Goal: Find specific page/section: Find specific page/section

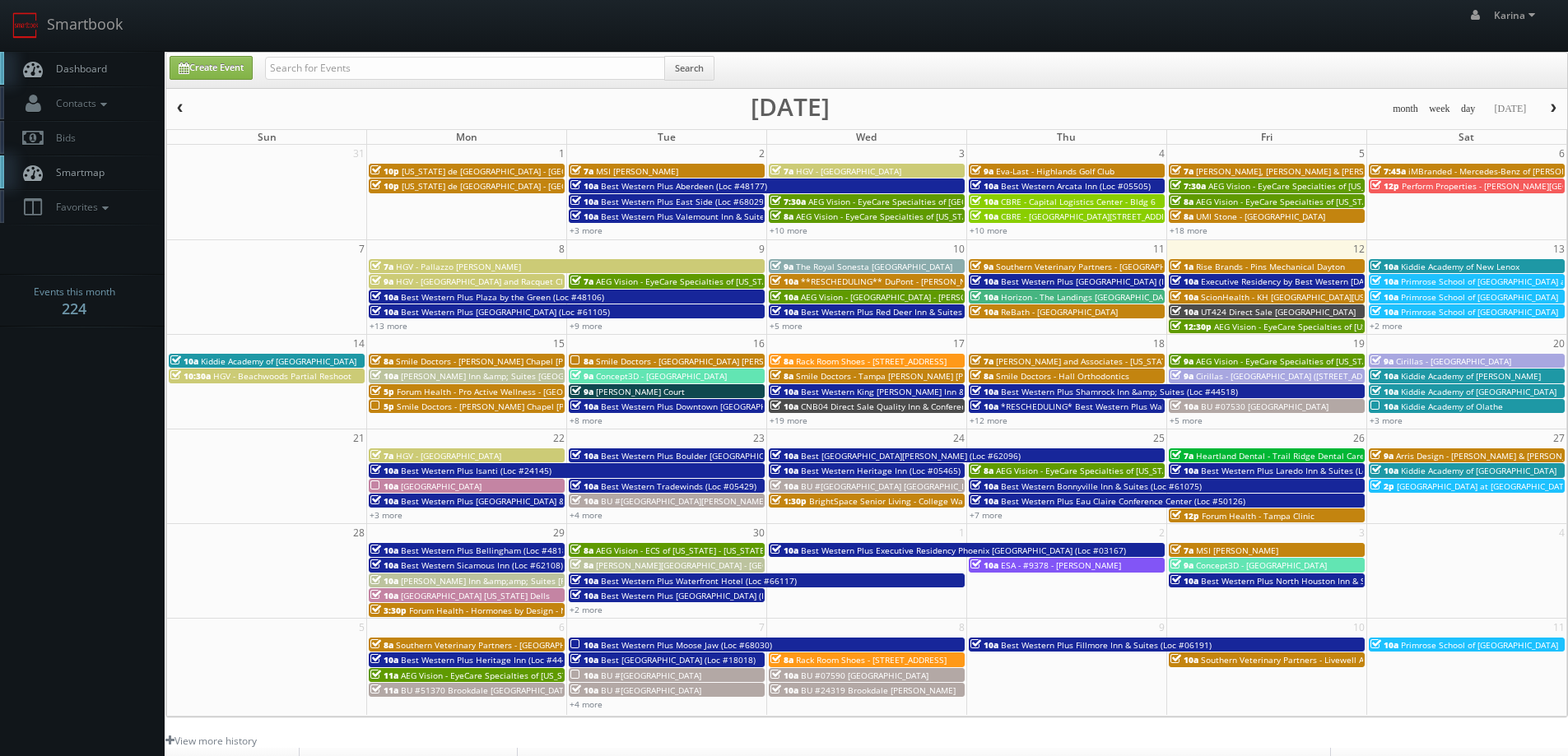
click at [88, 71] on span "Dashboard" at bounding box center [78, 68] width 60 height 14
click at [321, 61] on input "text" at bounding box center [465, 69] width 400 height 23
type input "curtis"
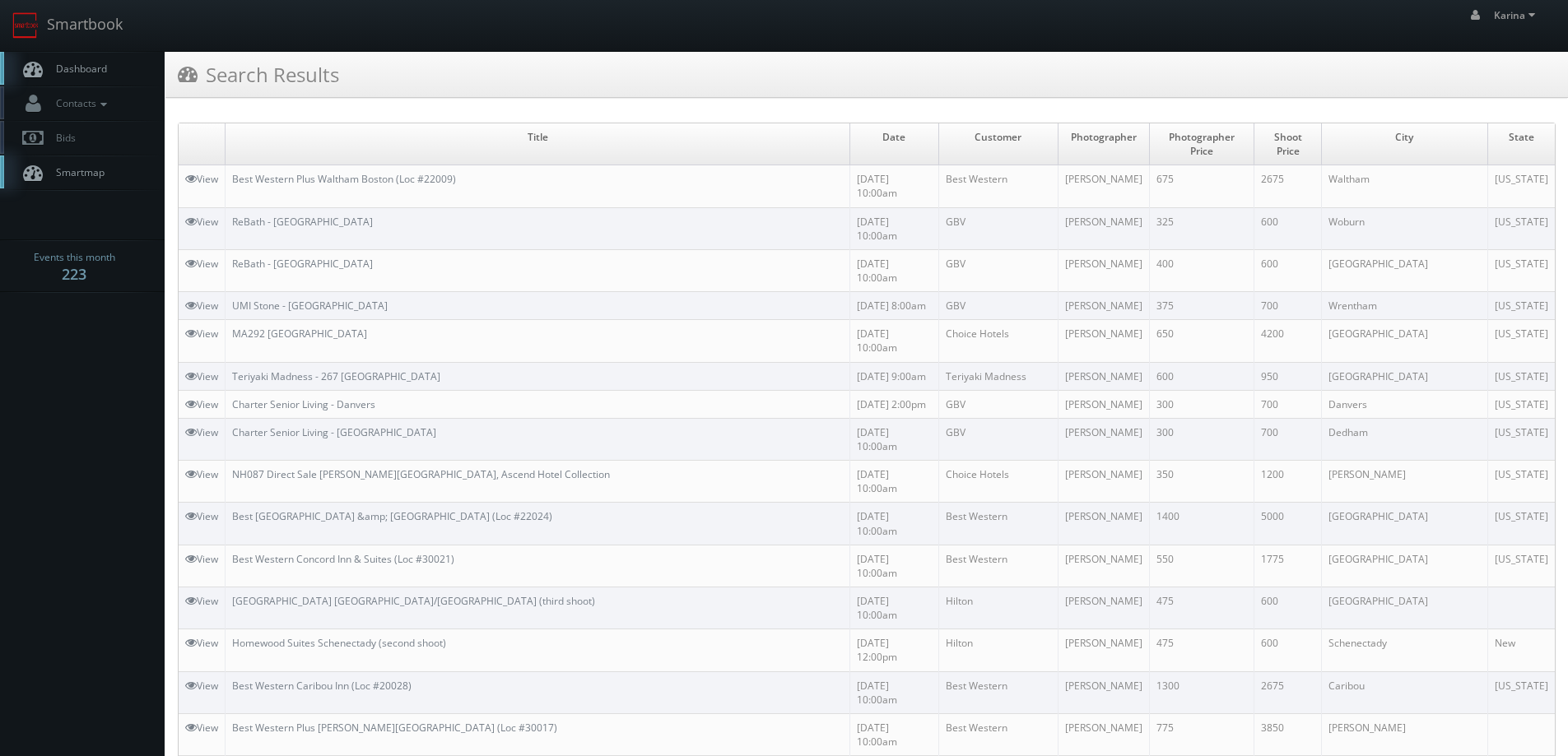
drag, startPoint x: 106, startPoint y: 329, endPoint x: 135, endPoint y: 346, distance: 33.6
click at [97, 73] on span "Dashboard" at bounding box center [78, 68] width 60 height 14
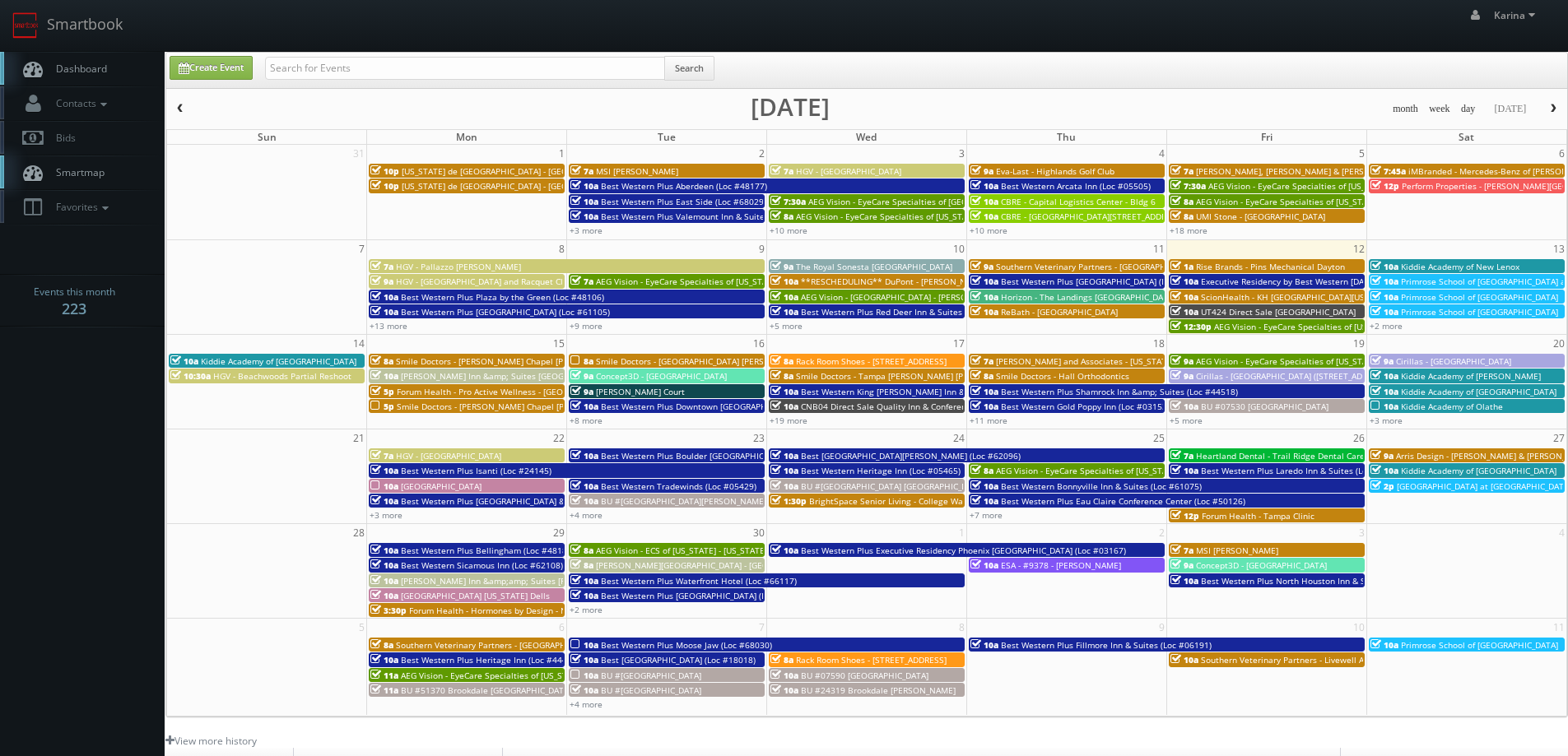
click at [1247, 359] on span "AEG Vision - EyeCare Specialties of [US_STATE] – [PERSON_NAME] Eye Care" at bounding box center [1343, 361] width 294 height 12
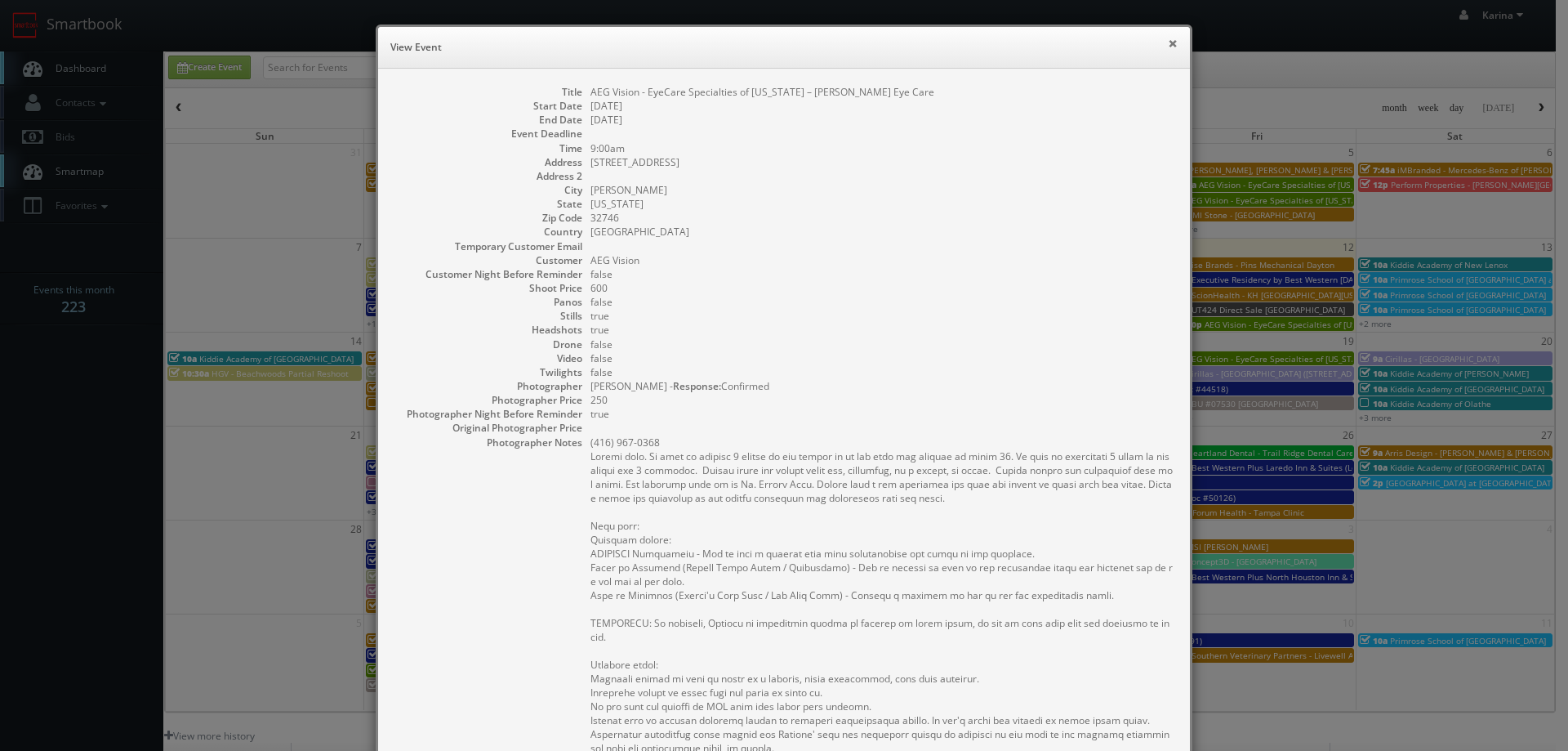
click at [1168, 39] on button "×" at bounding box center [1173, 43] width 10 height 12
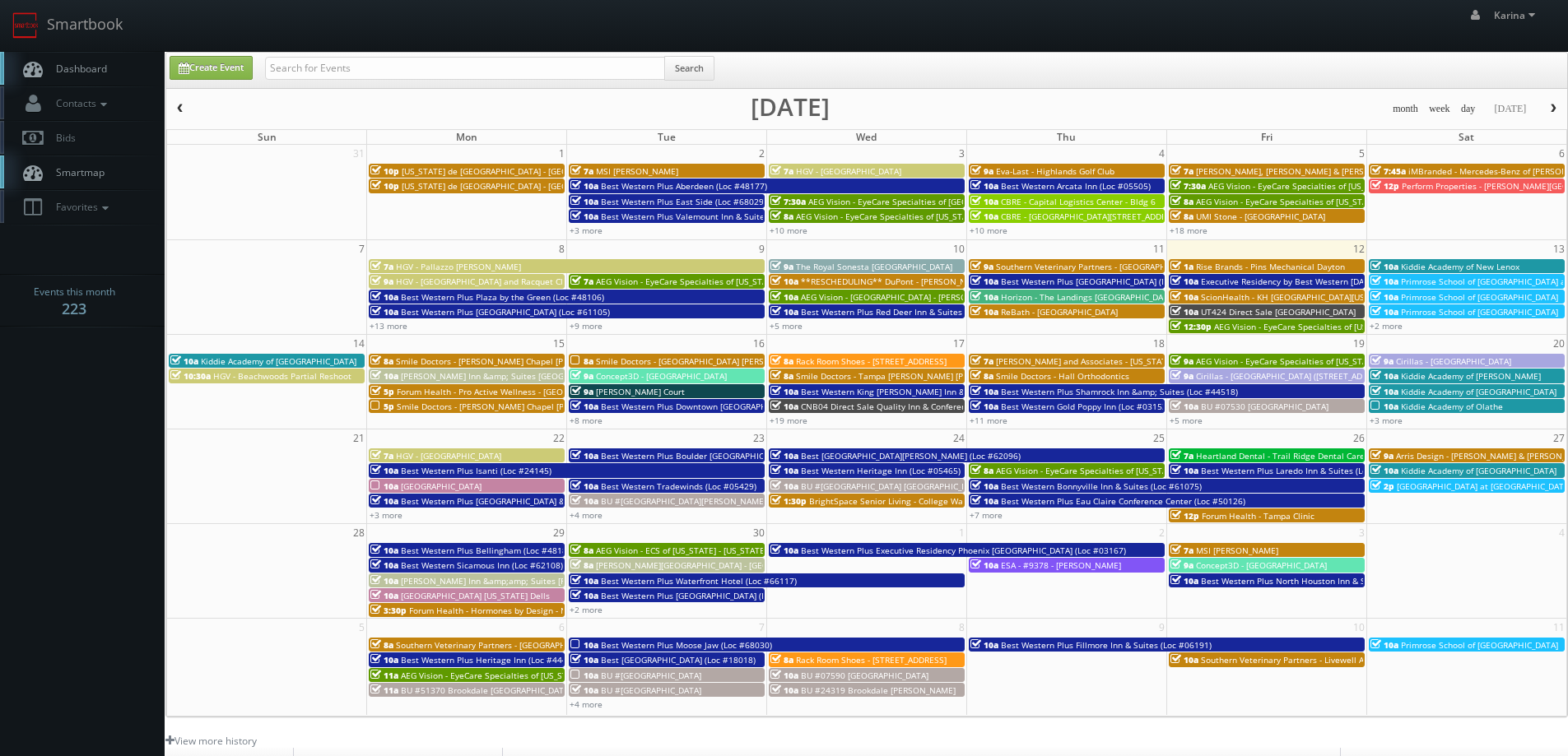
click at [85, 65] on span "Dashboard" at bounding box center [78, 68] width 60 height 14
click at [102, 392] on body "Smartbook Toggle Side Navigation Toggle Top Navigation [PERSON_NAME] [PERSON_NA…" at bounding box center [784, 528] width 1568 height 1056
click at [68, 454] on body "Smartbook Toggle Side Navigation Toggle Top Navigation [PERSON_NAME] [PERSON_NA…" at bounding box center [784, 528] width 1568 height 1056
click at [105, 61] on span "Dashboard" at bounding box center [78, 68] width 60 height 14
click at [357, 66] on input "text" at bounding box center [465, 69] width 400 height 23
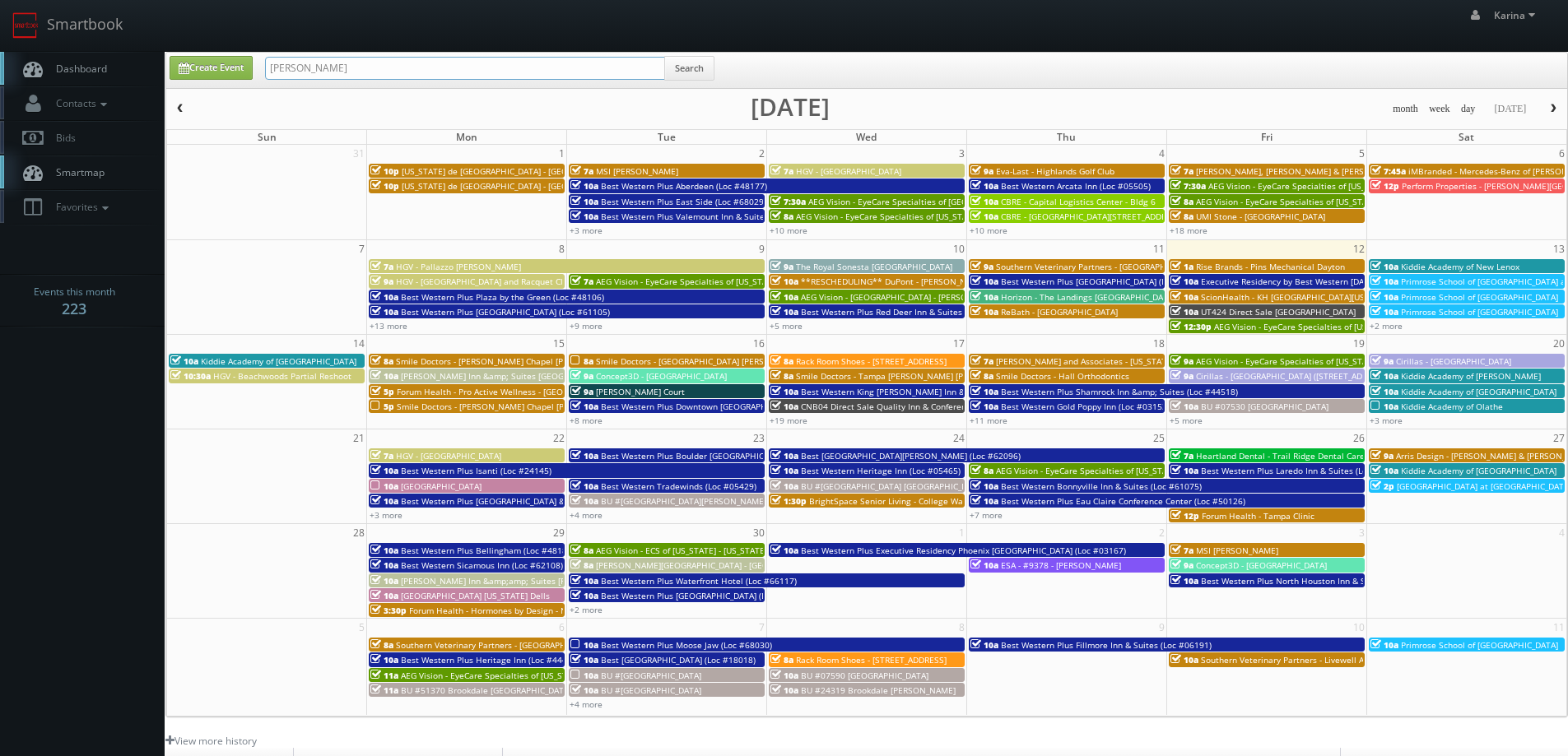
type input "anderson"
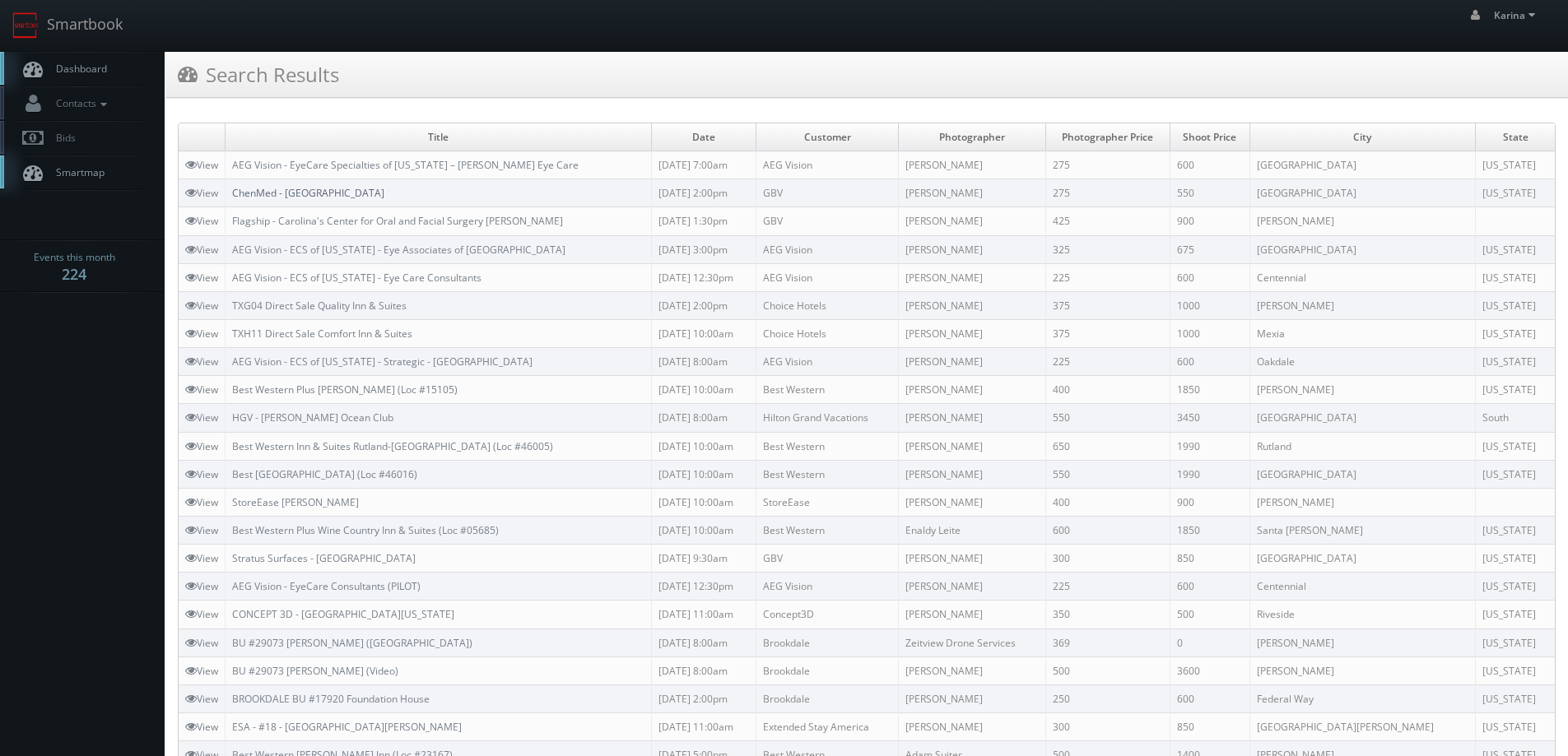
click at [299, 191] on link "ChenMed - [GEOGRAPHIC_DATA]" at bounding box center [308, 192] width 153 height 14
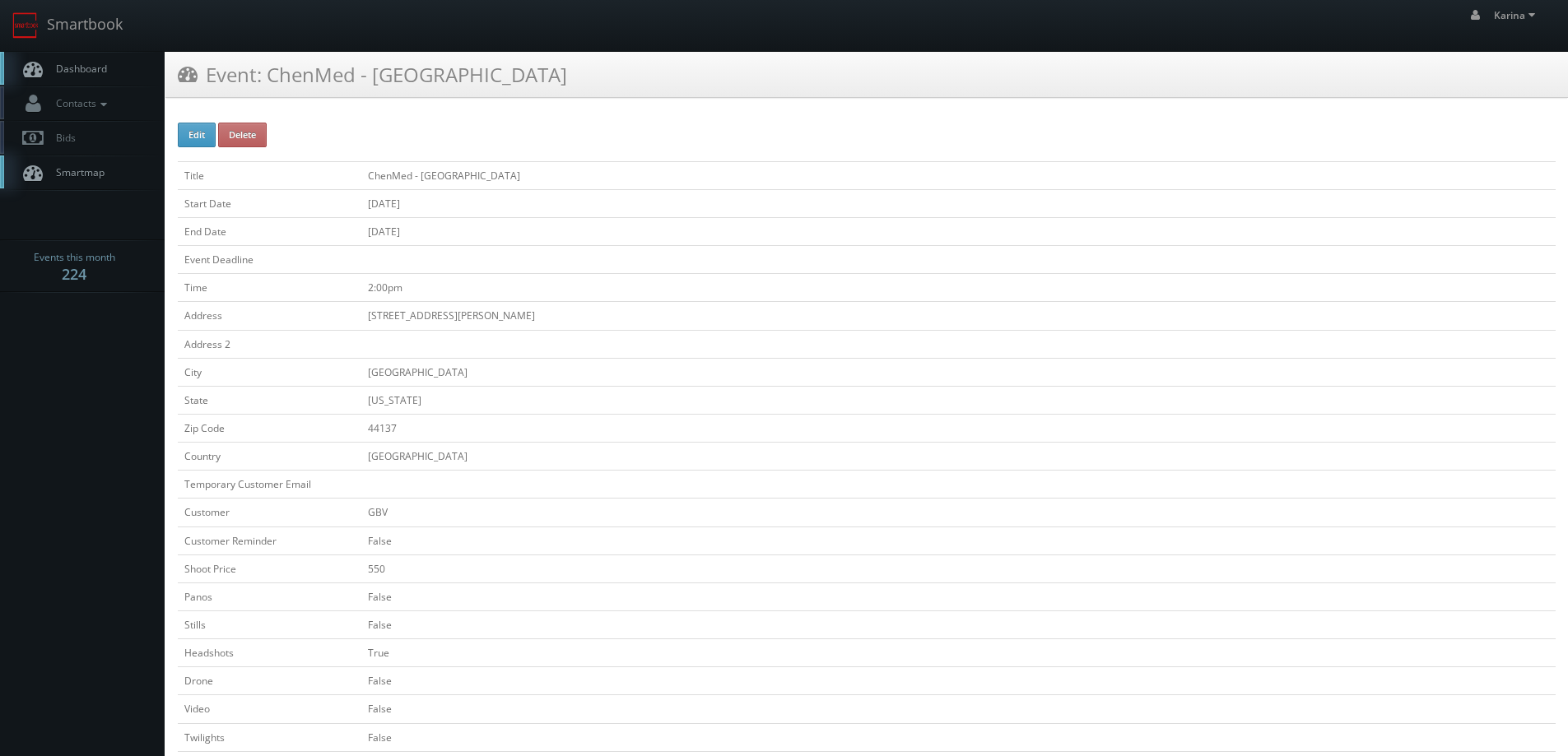
click at [97, 70] on span "Dashboard" at bounding box center [78, 68] width 60 height 14
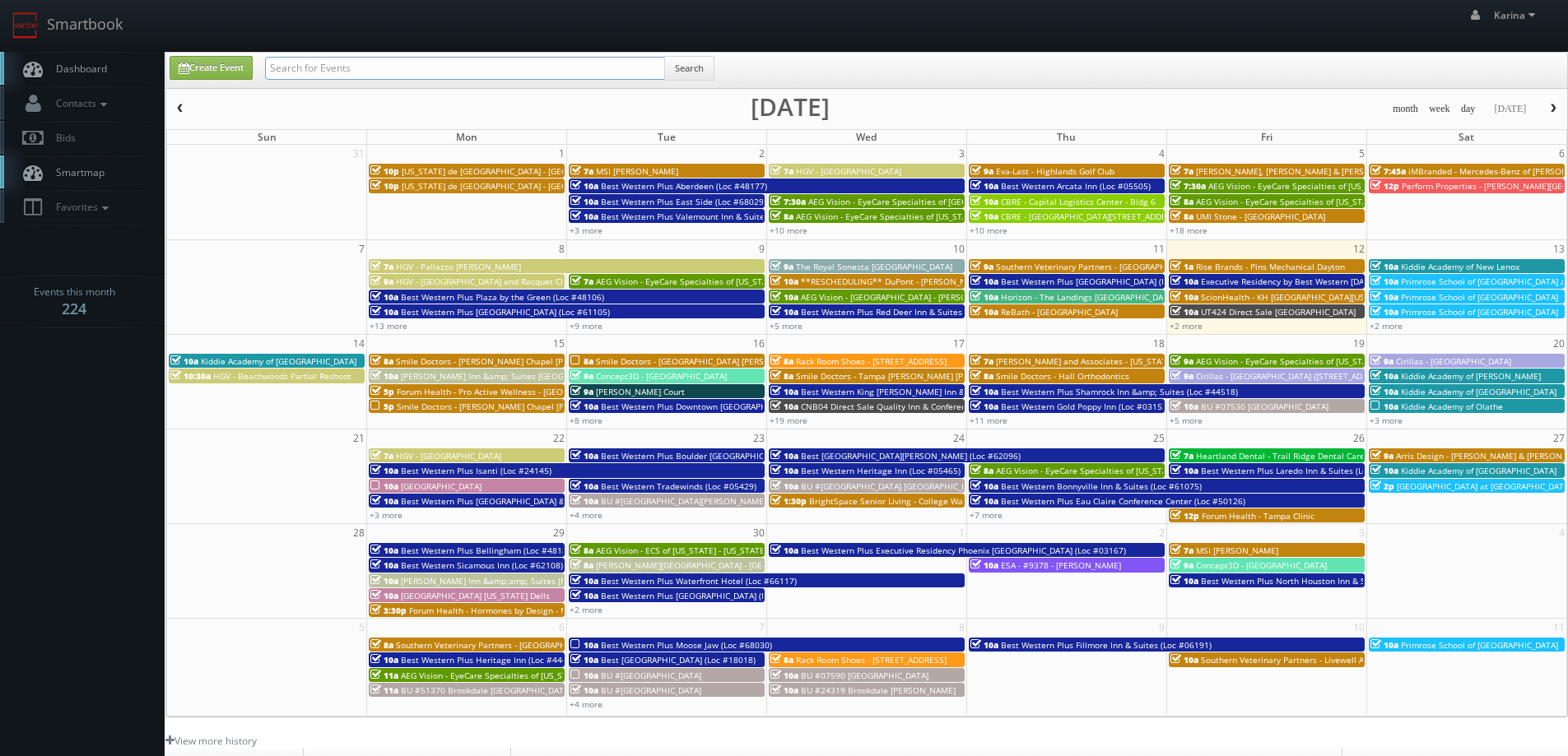
paste input "Matthew McNamara"
type input "Matthew McNamara"
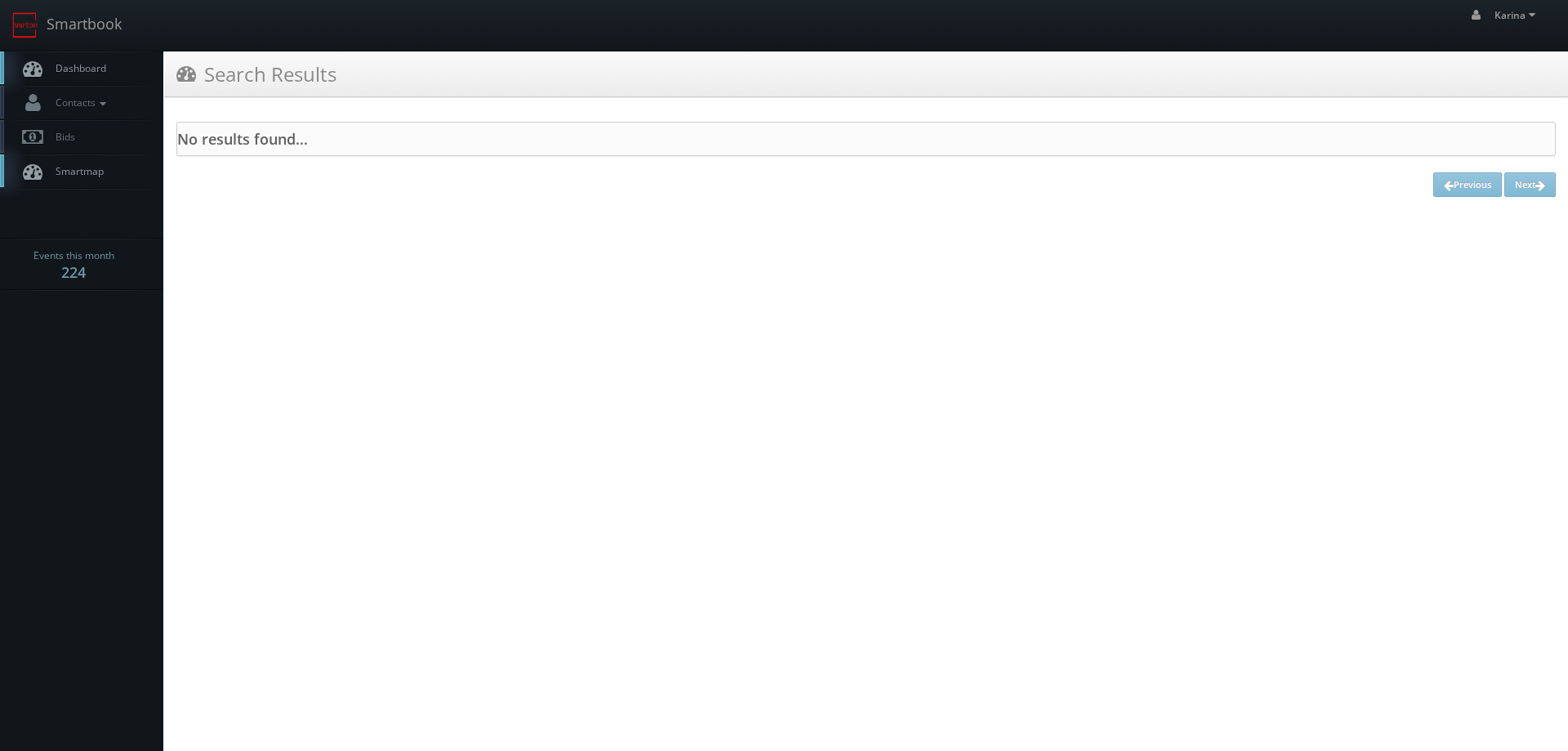
click at [61, 58] on link "Dashboard" at bounding box center [82, 67] width 163 height 33
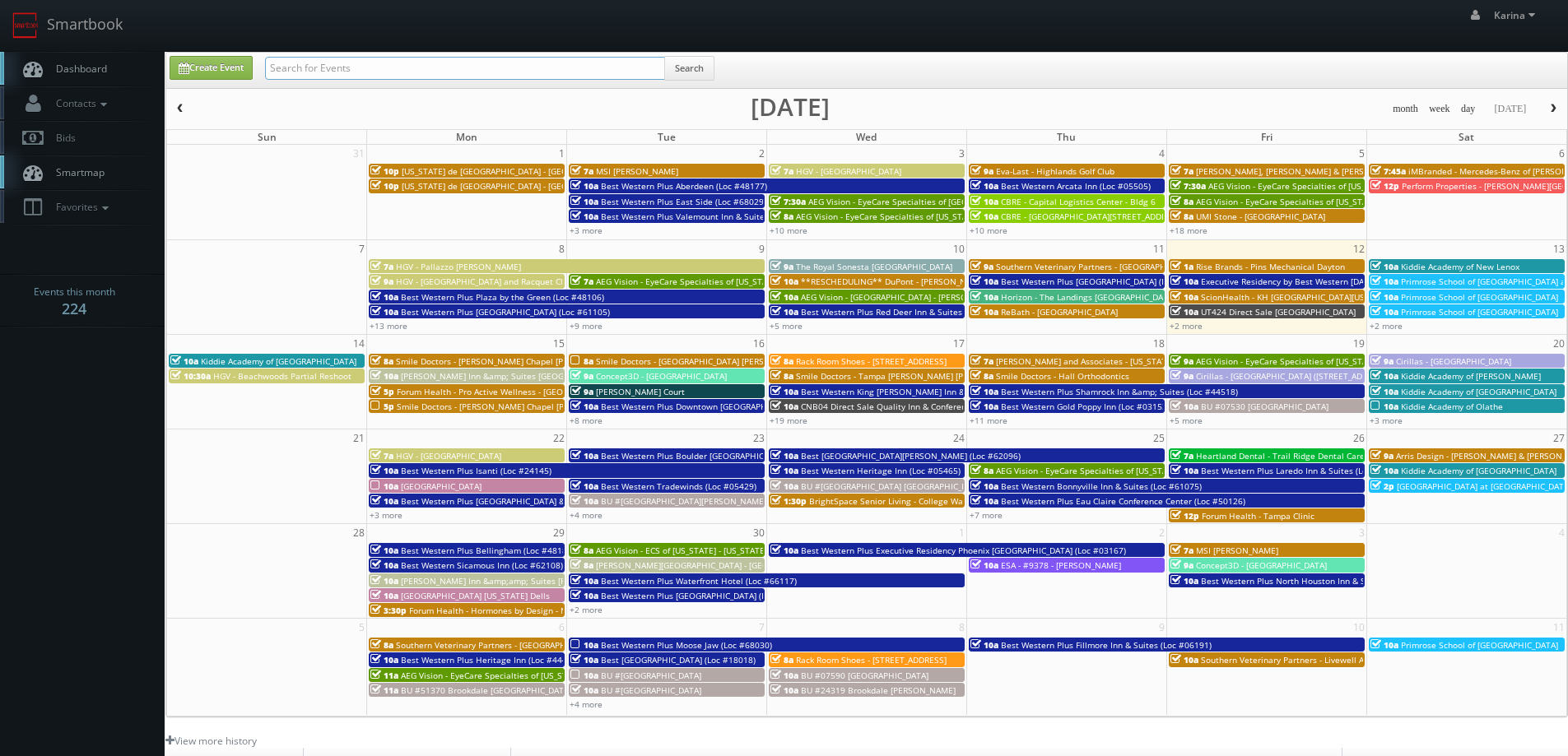
click at [369, 65] on input "text" at bounding box center [465, 69] width 400 height 23
type input "bill larned"
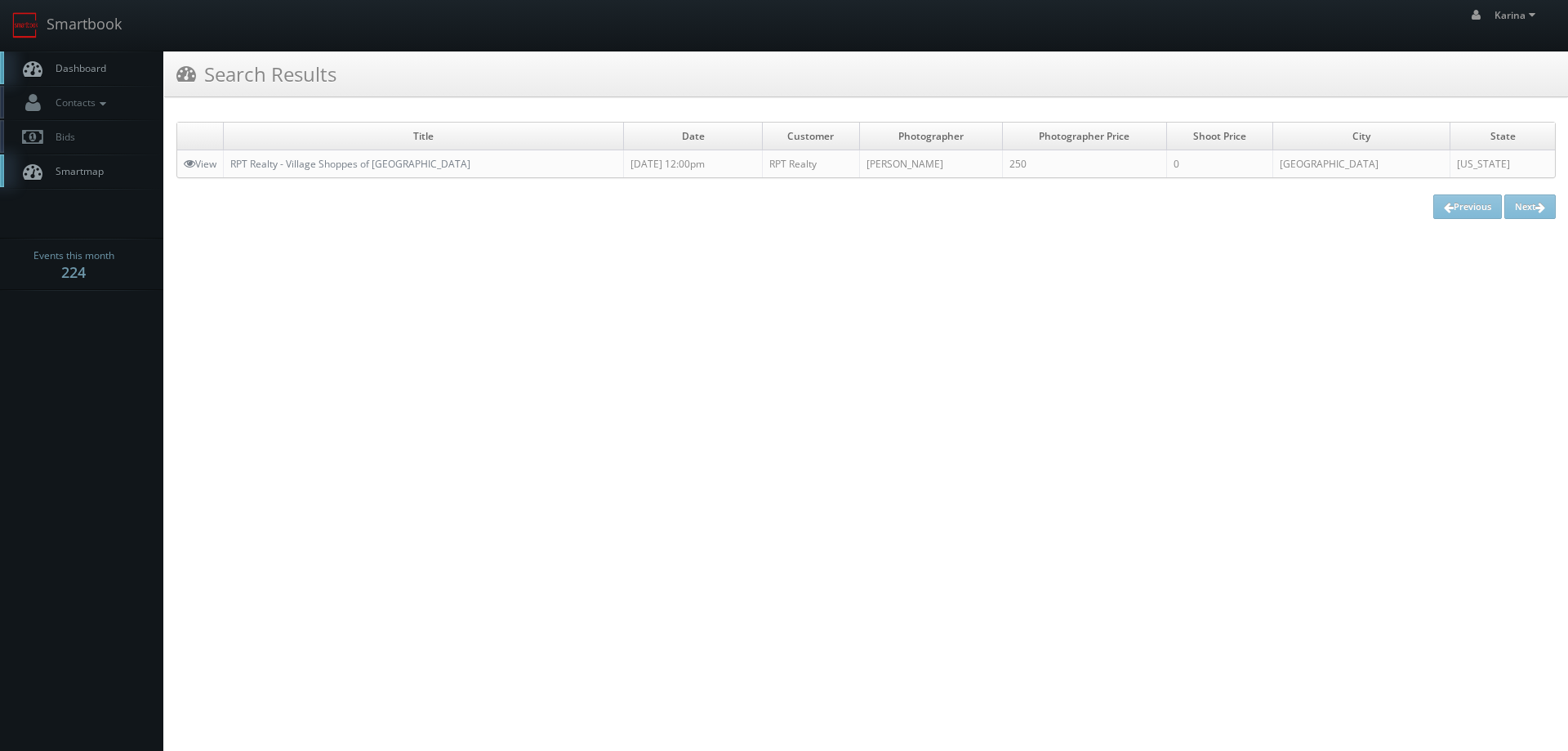
click at [87, 59] on link "Dashboard" at bounding box center [82, 67] width 163 height 33
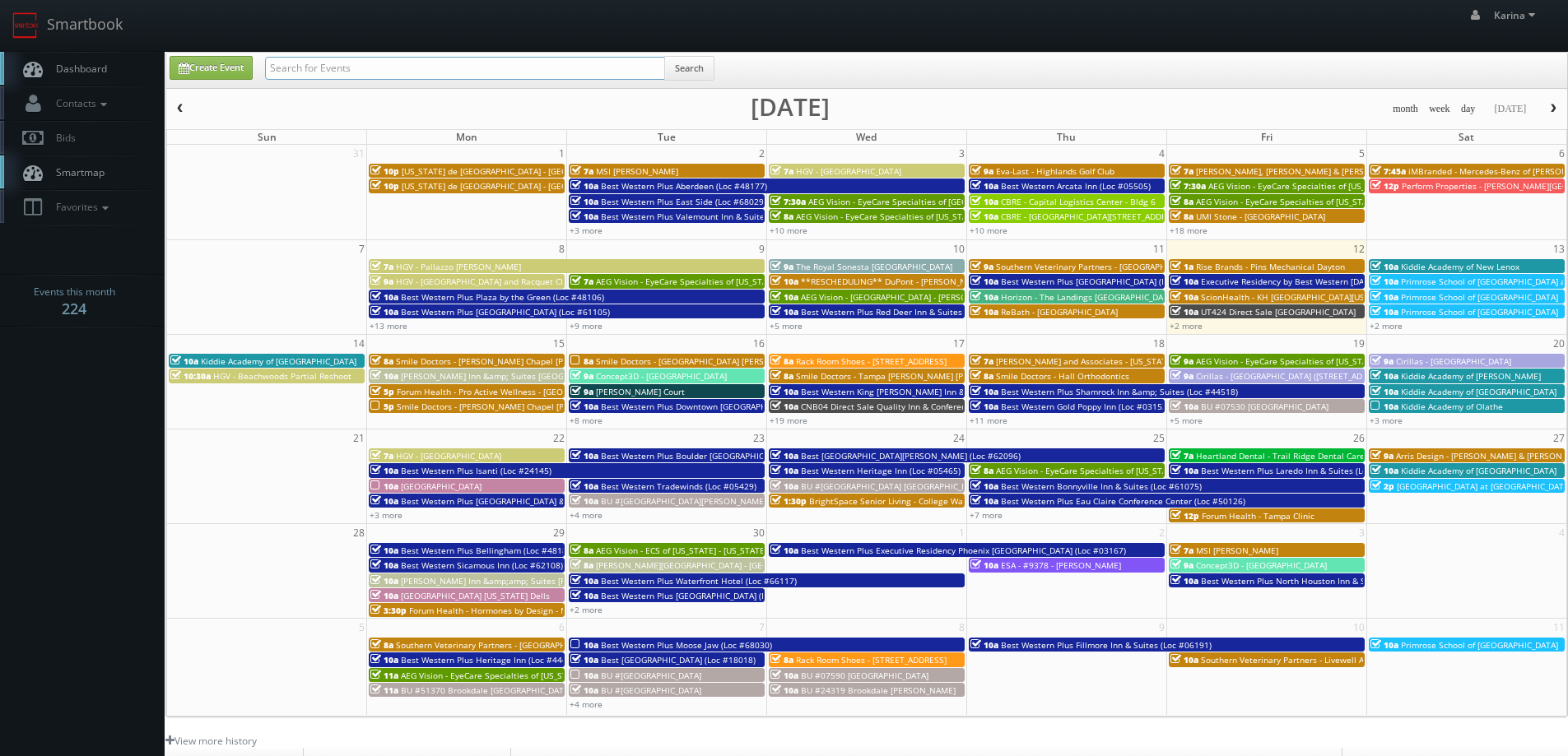
click at [287, 74] on input "text" at bounding box center [465, 69] width 400 height 23
type input "melissa saunders"
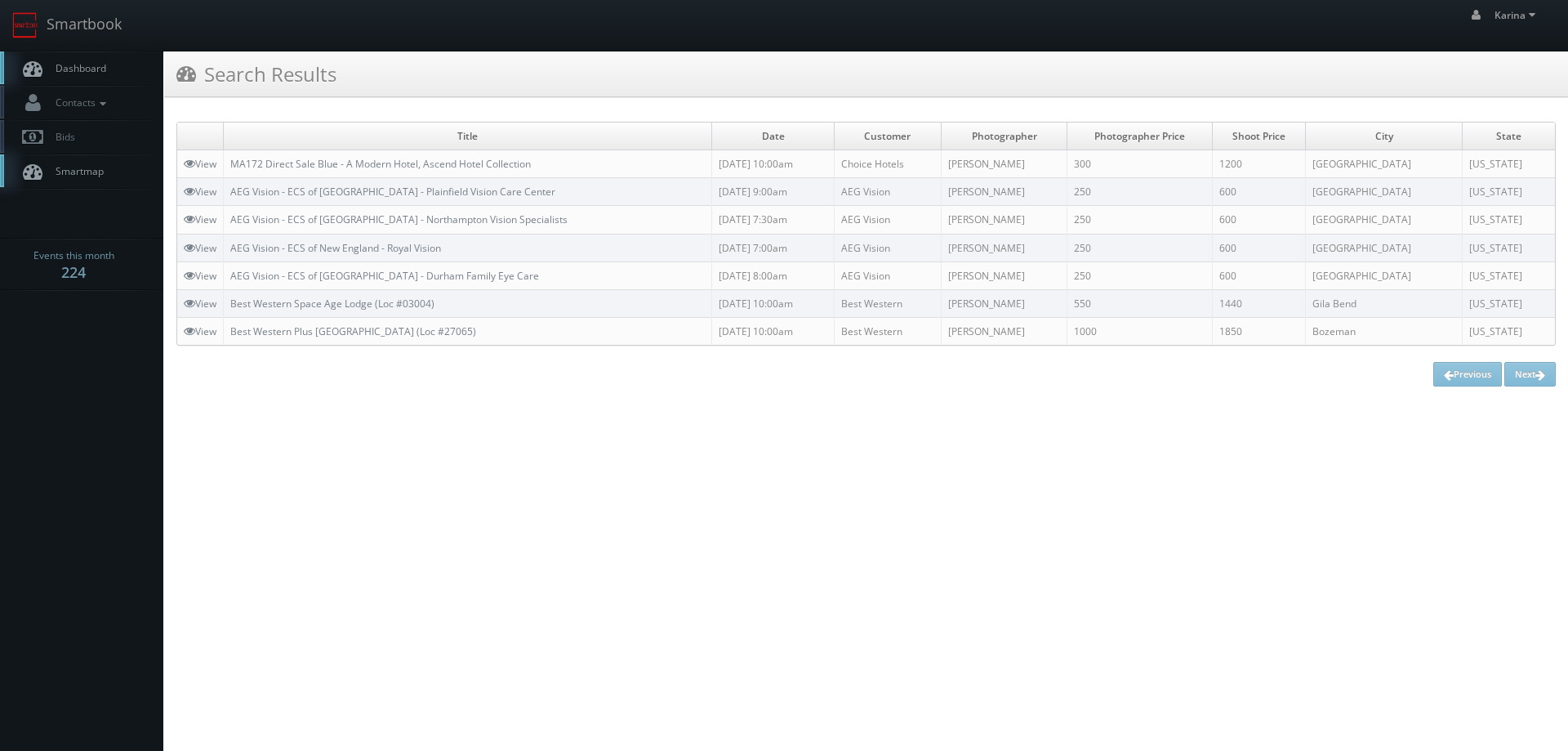
click at [199, 407] on html "Smartbook Toggle Side Navigation Toggle Top Navigation Karina Karina Profile Lo…" at bounding box center [784, 376] width 1568 height 751
click at [100, 69] on span "Dashboard" at bounding box center [77, 67] width 59 height 13
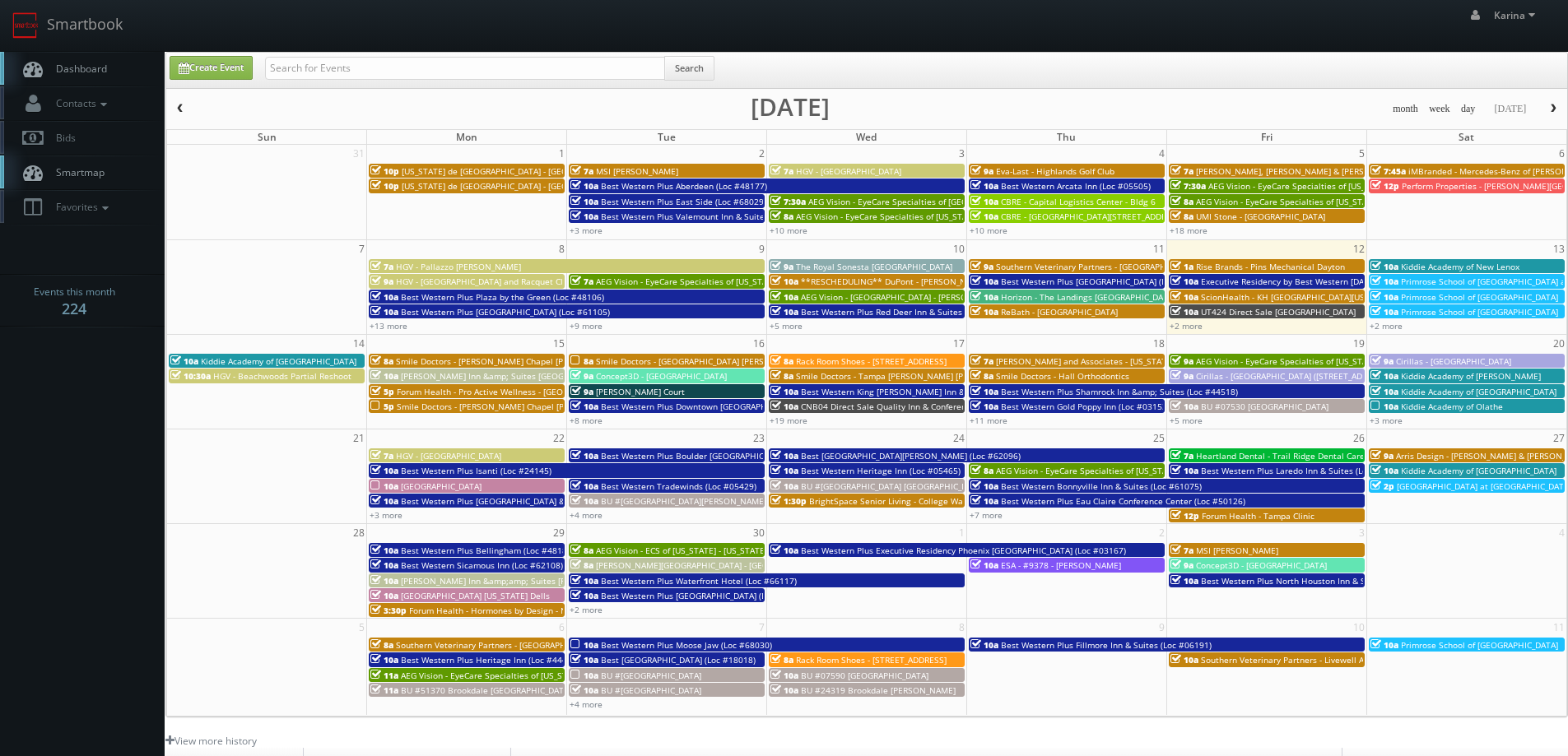
click at [94, 75] on span "Dashboard" at bounding box center [78, 68] width 60 height 14
